Goal: Task Accomplishment & Management: Use online tool/utility

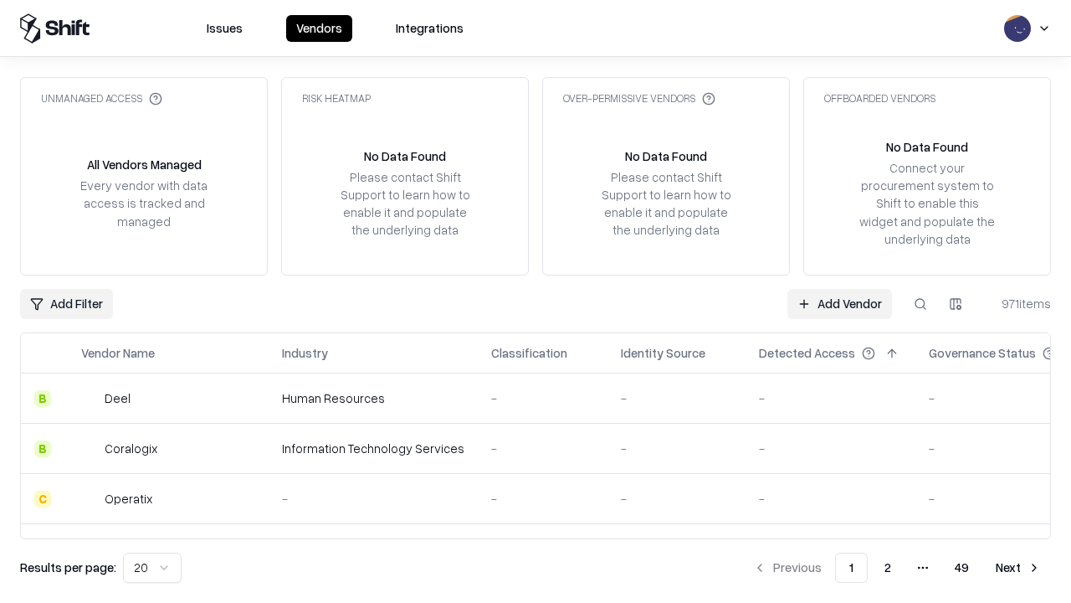
click at [839, 303] on link "Add Vendor" at bounding box center [840, 304] width 105 height 30
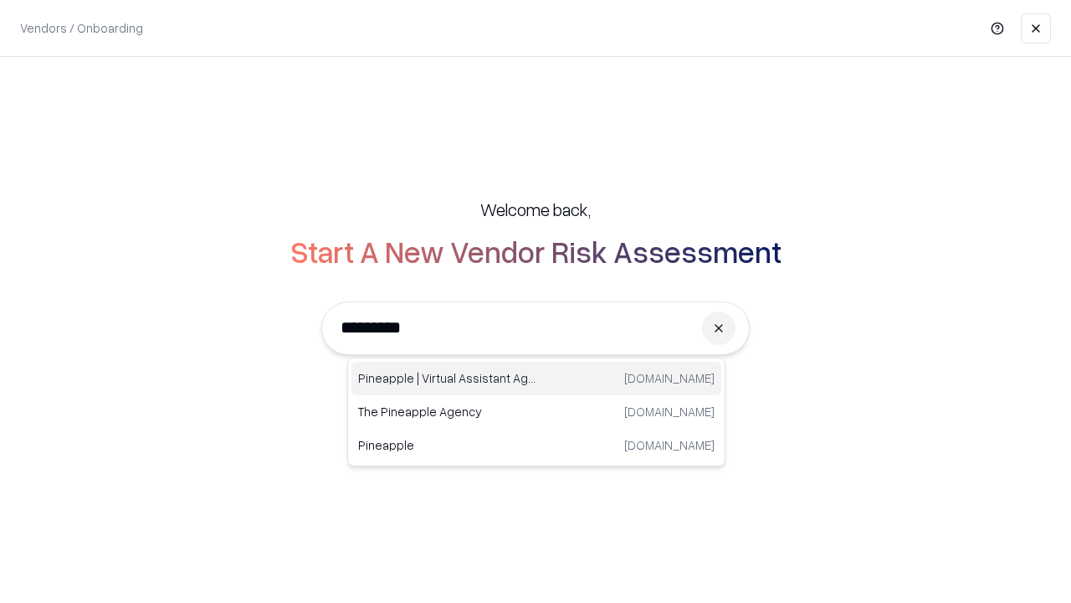
click at [536, 378] on div "Pineapple | Virtual Assistant Agency [DOMAIN_NAME]" at bounding box center [537, 378] width 370 height 33
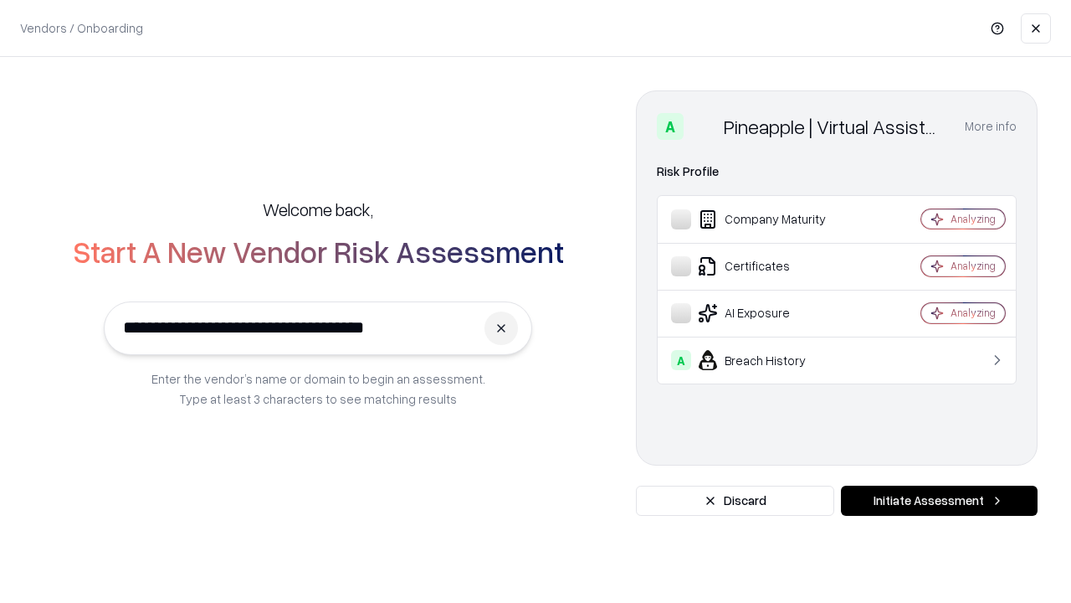
type input "**********"
click at [939, 500] on button "Initiate Assessment" at bounding box center [939, 500] width 197 height 30
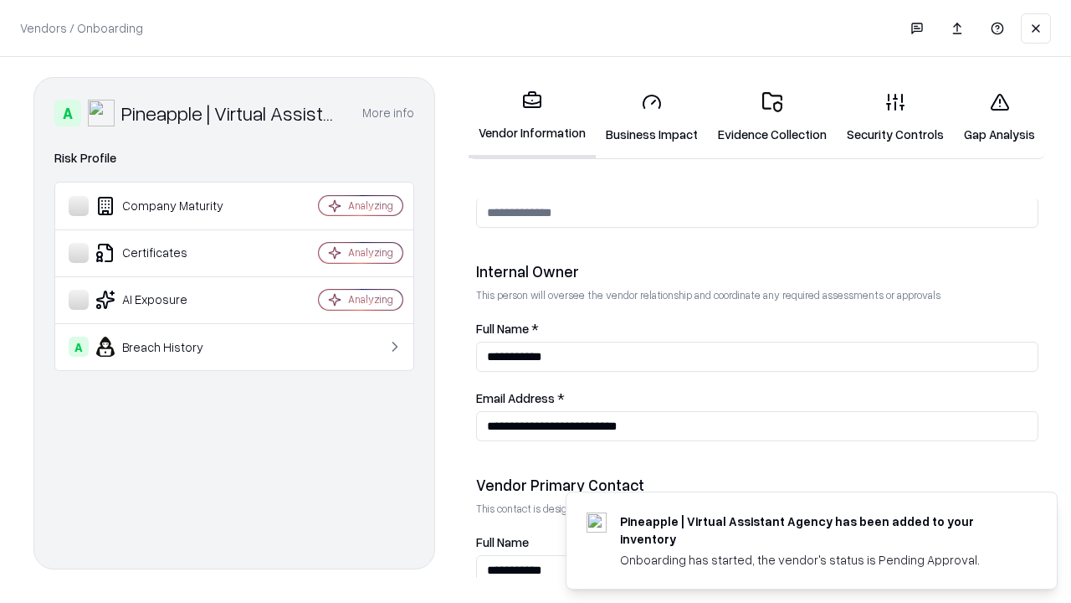
scroll to position [867, 0]
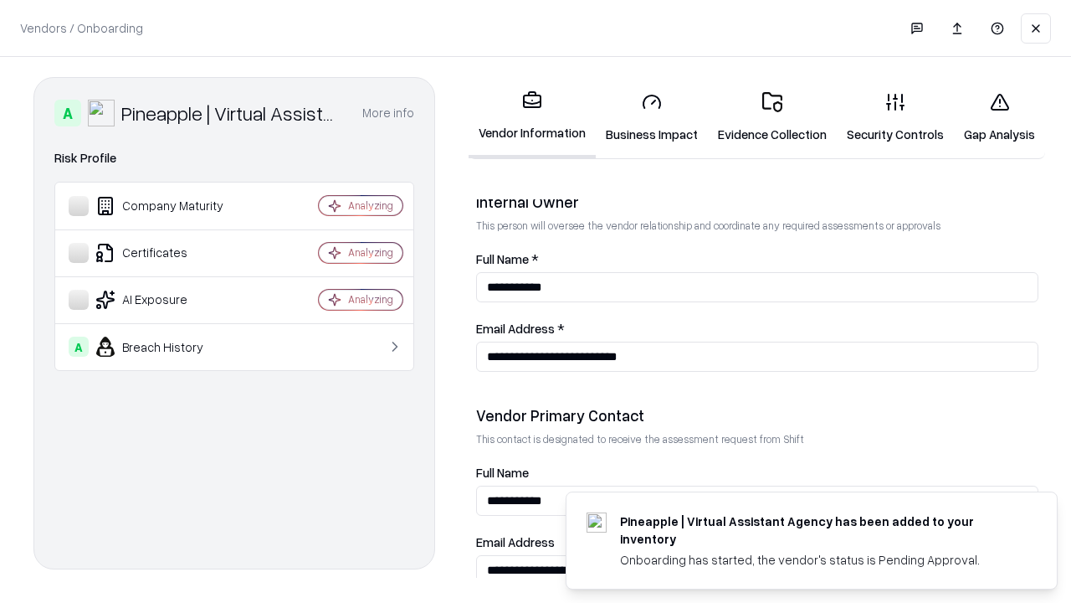
click at [652, 117] on link "Business Impact" at bounding box center [652, 118] width 112 height 78
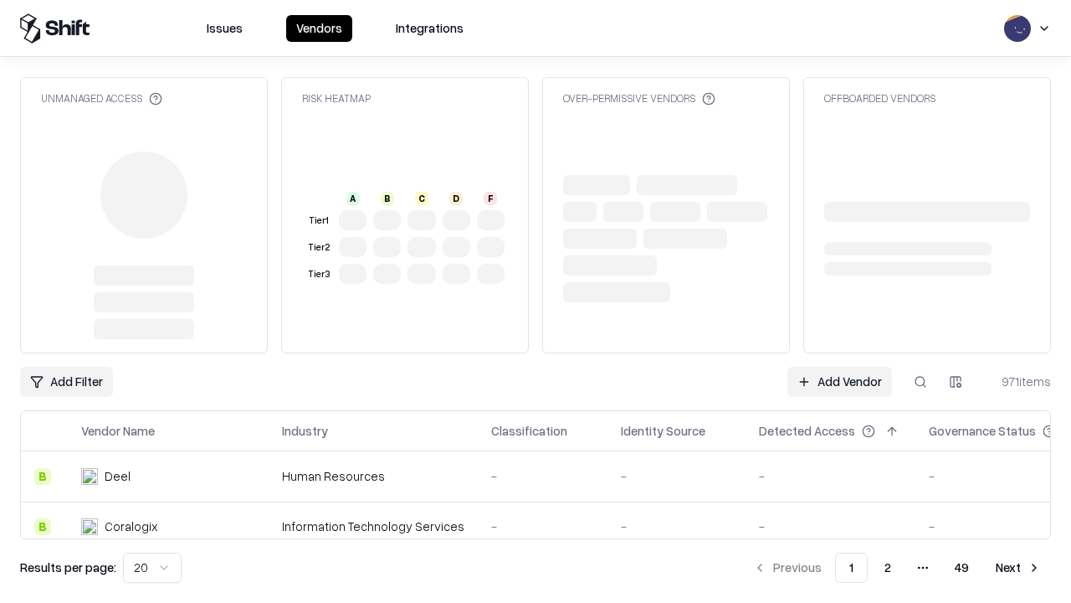
click at [839, 382] on link "Add Vendor" at bounding box center [840, 382] width 105 height 30
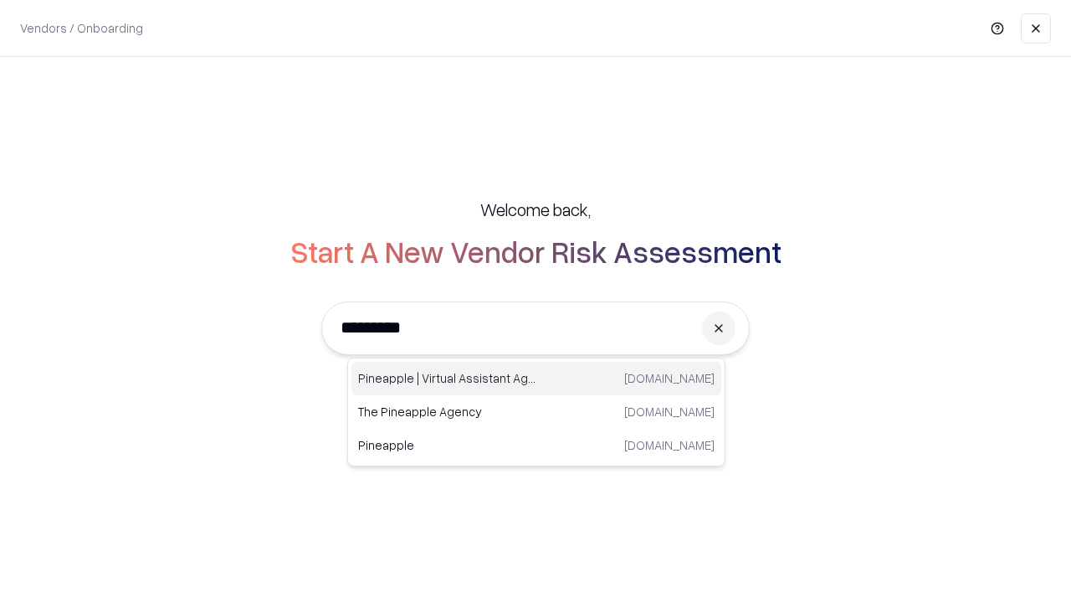
click at [536, 378] on div "Pineapple | Virtual Assistant Agency [DOMAIN_NAME]" at bounding box center [537, 378] width 370 height 33
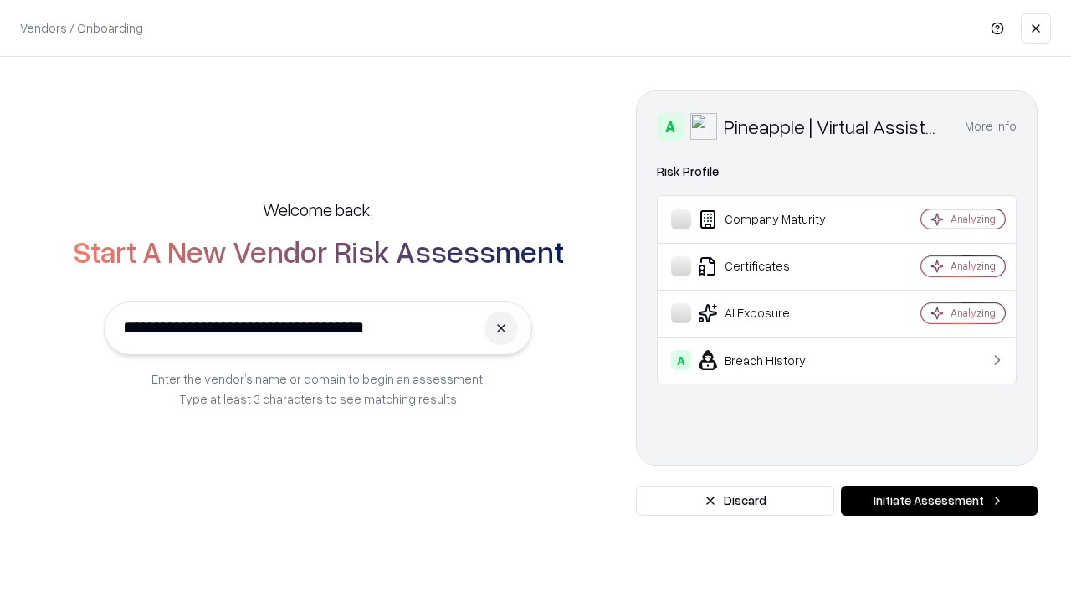
type input "**********"
click at [939, 500] on button "Initiate Assessment" at bounding box center [939, 500] width 197 height 30
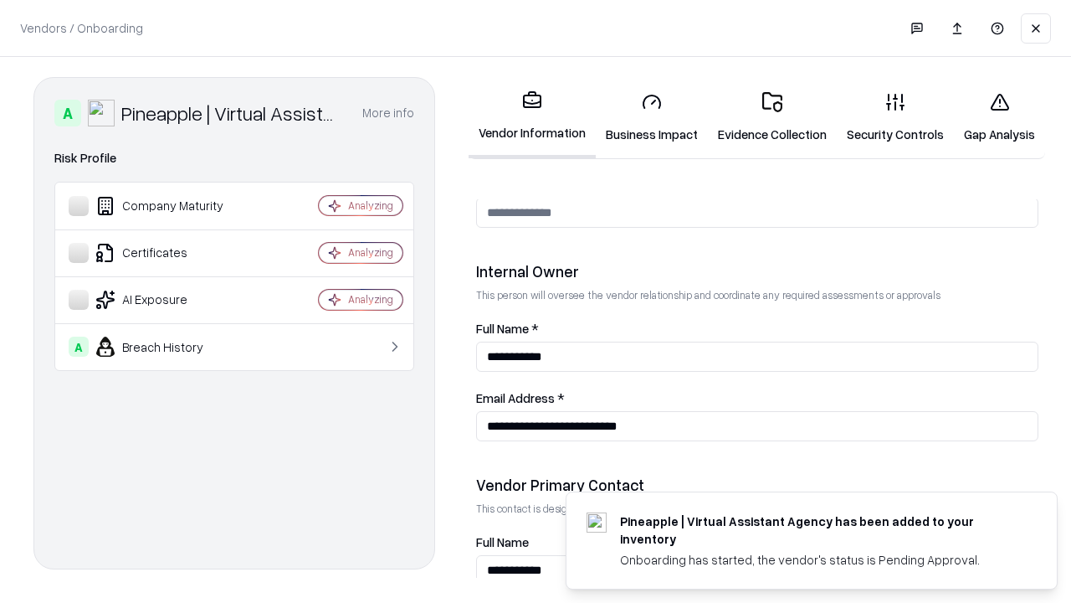
scroll to position [867, 0]
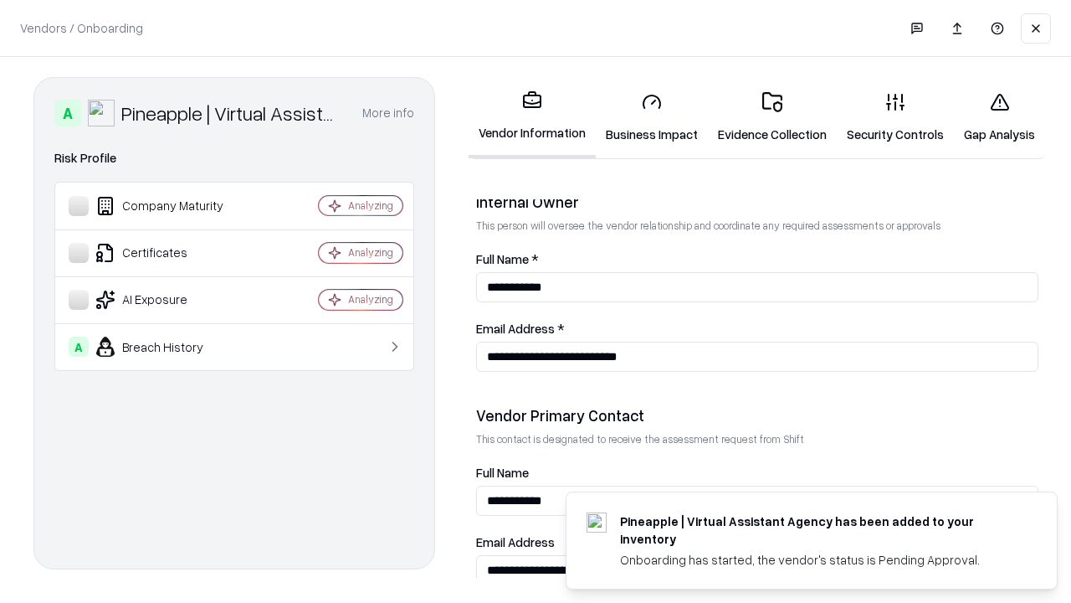
click at [999, 117] on link "Gap Analysis" at bounding box center [999, 118] width 91 height 78
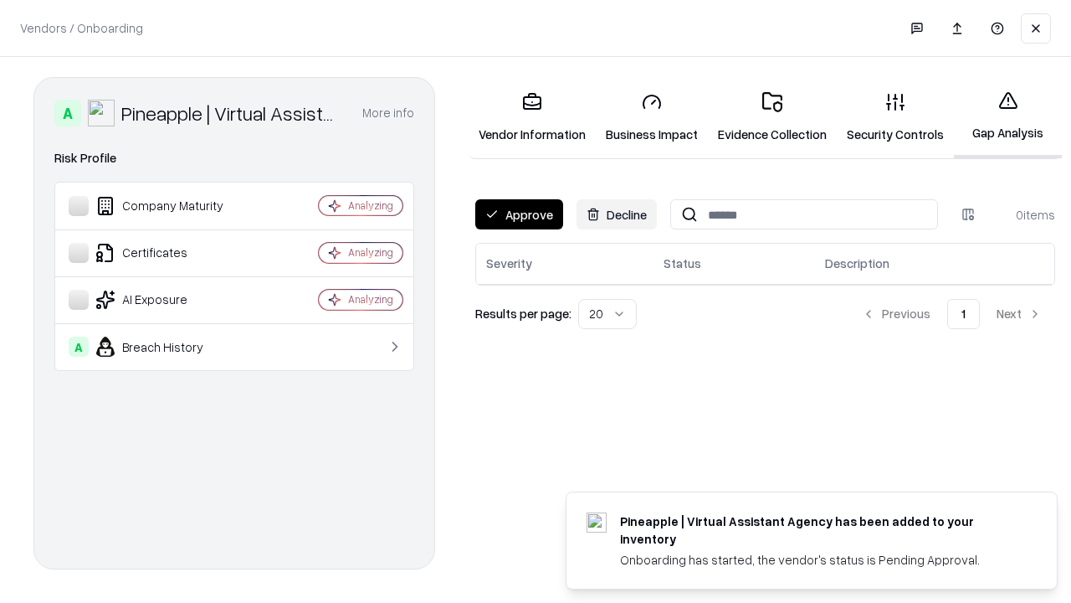
click at [519, 214] on button "Approve" at bounding box center [519, 214] width 88 height 30
